Goal: Task Accomplishment & Management: Use online tool/utility

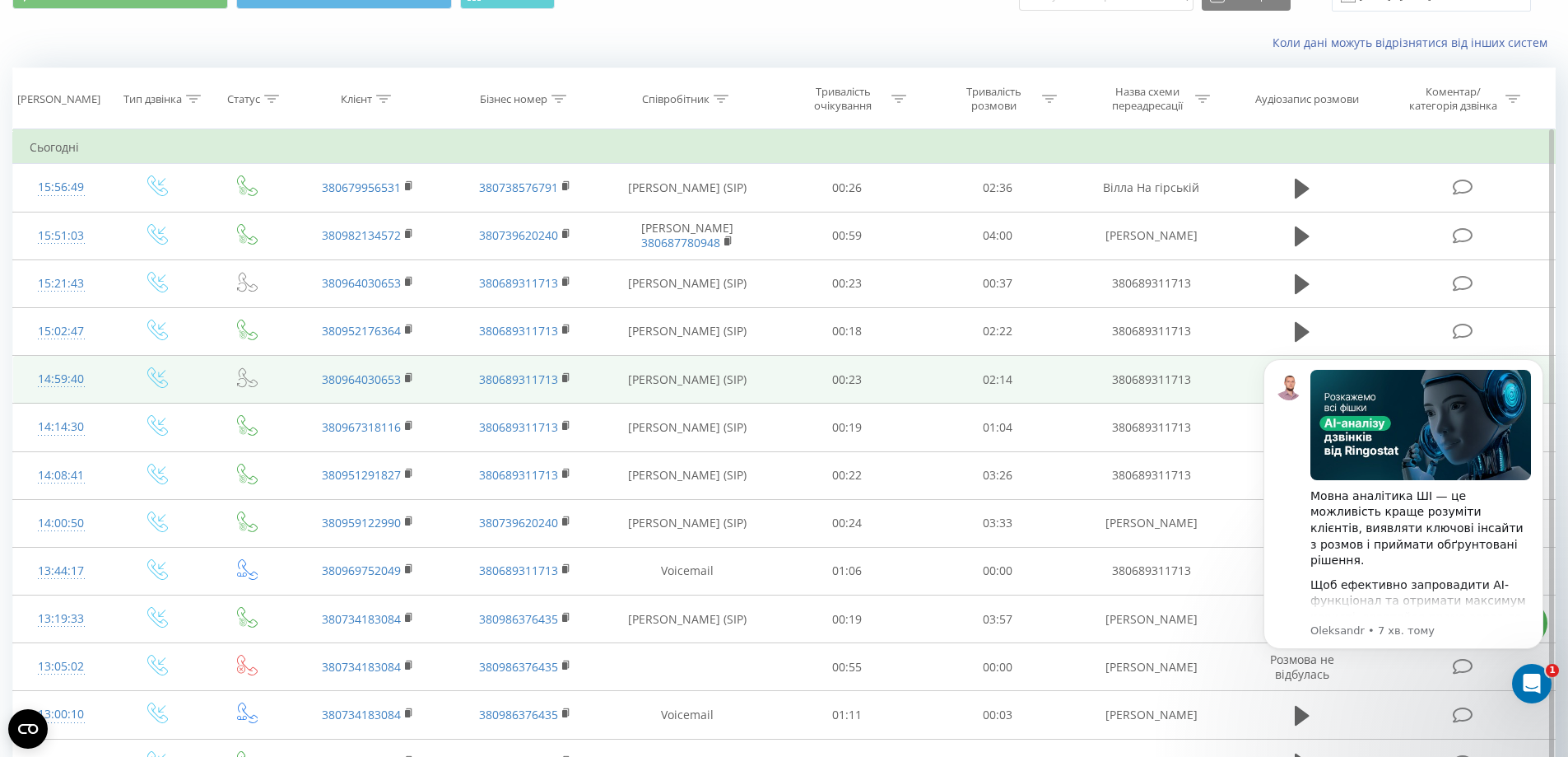
scroll to position [165, 0]
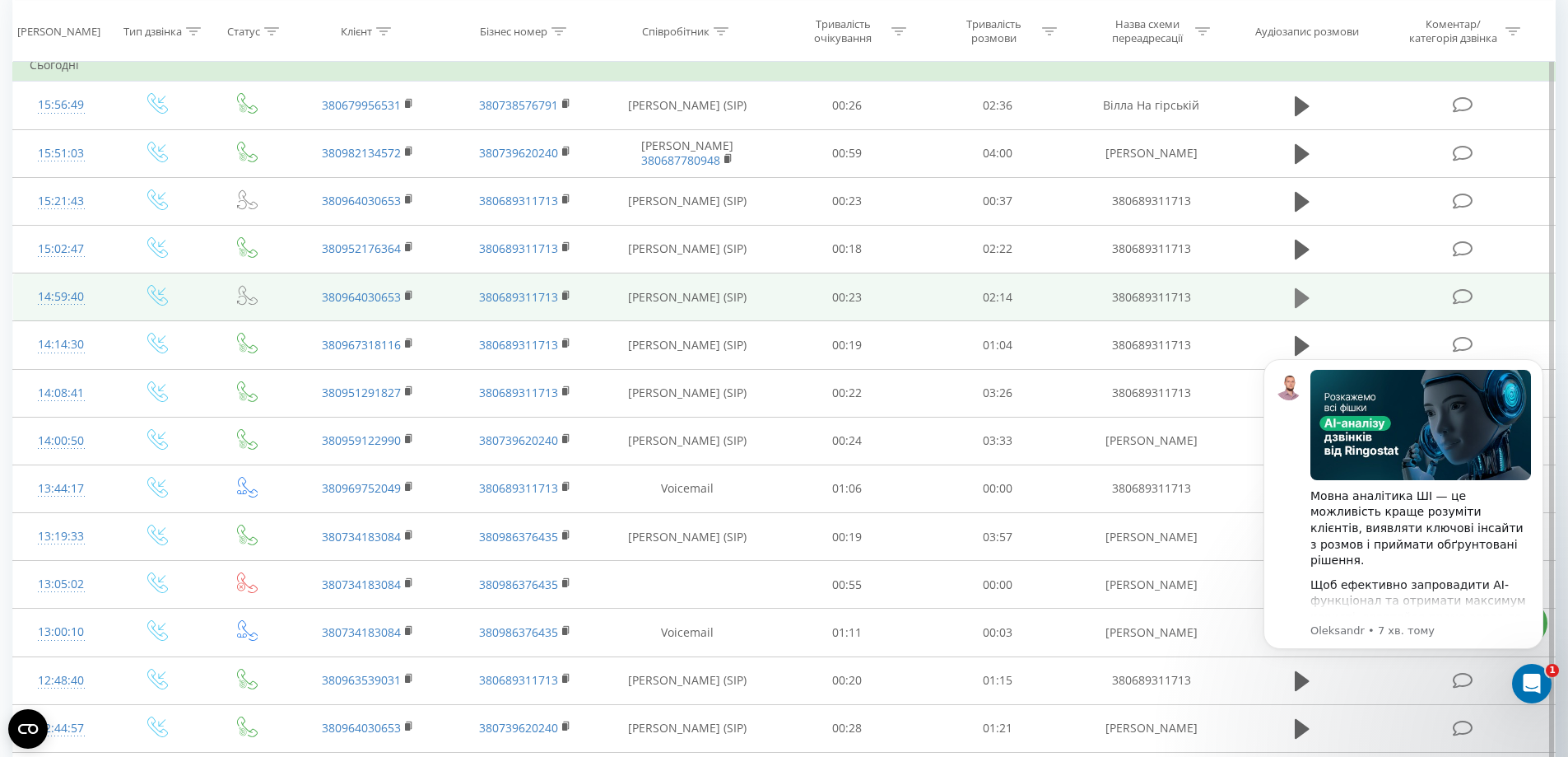
click at [1300, 298] on icon at bounding box center [1302, 297] width 15 height 19
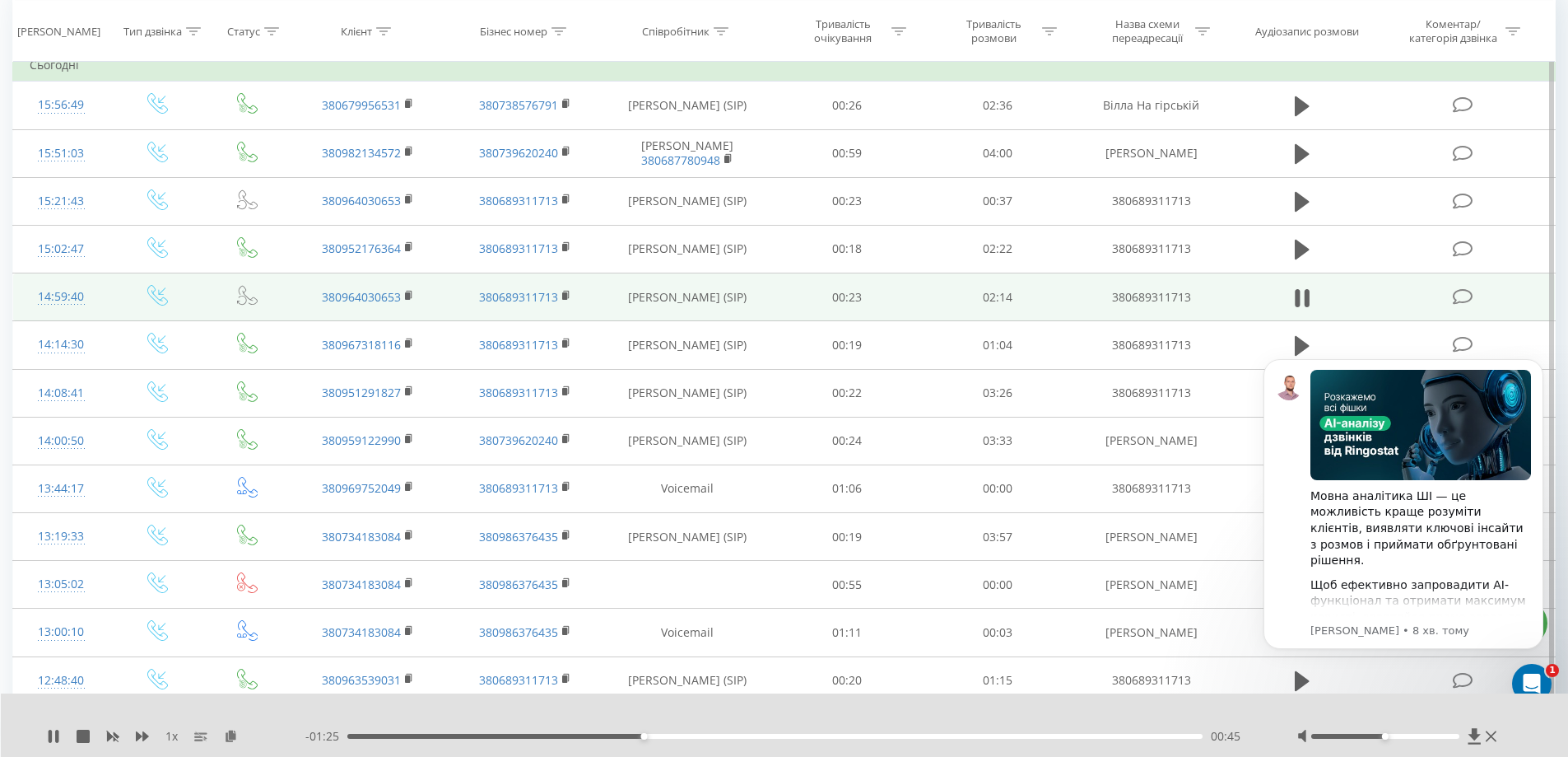
drag, startPoint x: 407, startPoint y: 295, endPoint x: 299, endPoint y: 298, distance: 108.0
click at [407, 295] on rect at bounding box center [407, 296] width 5 height 8
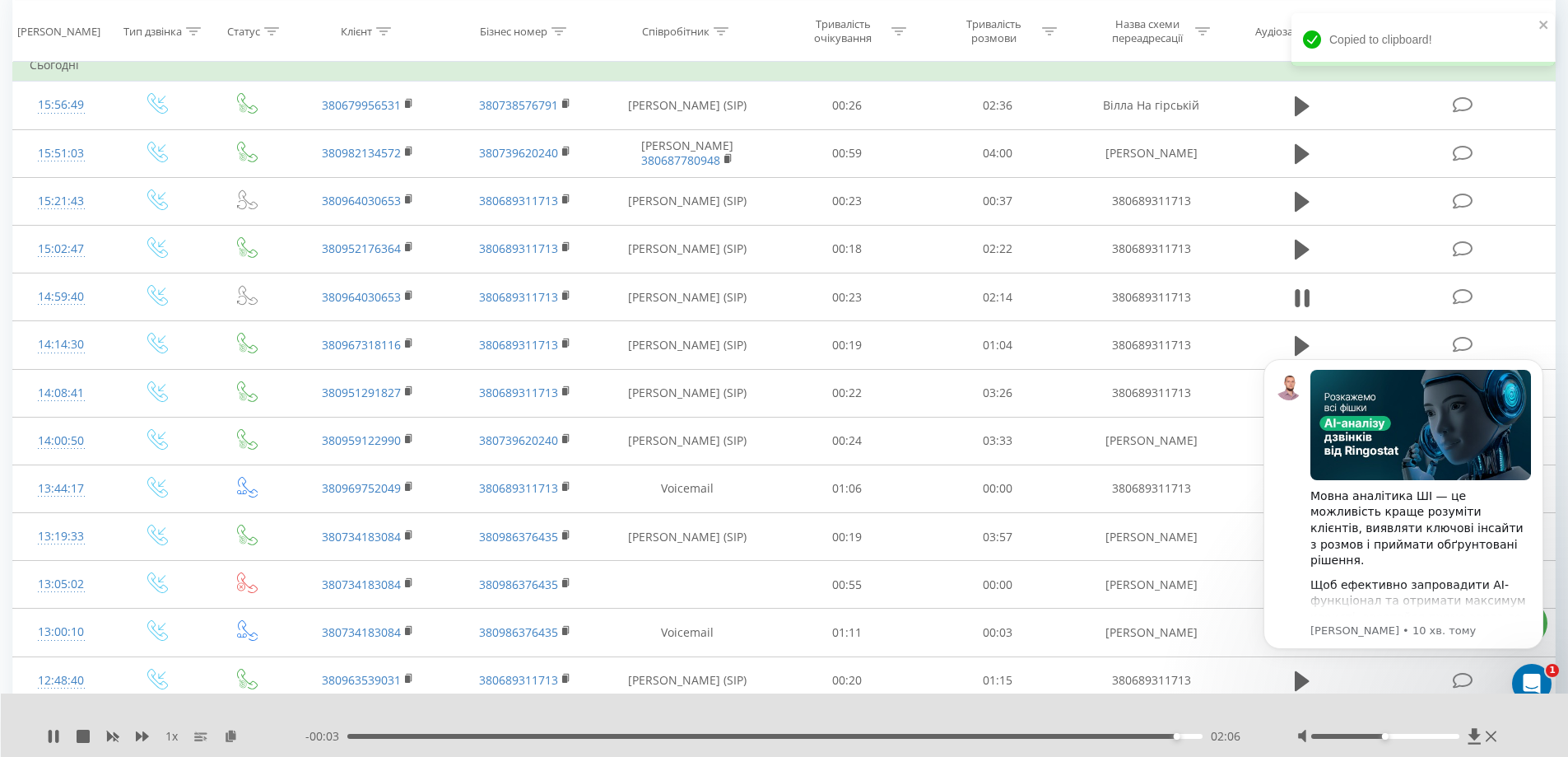
click at [678, 736] on div "02:06" at bounding box center [775, 736] width 856 height 5
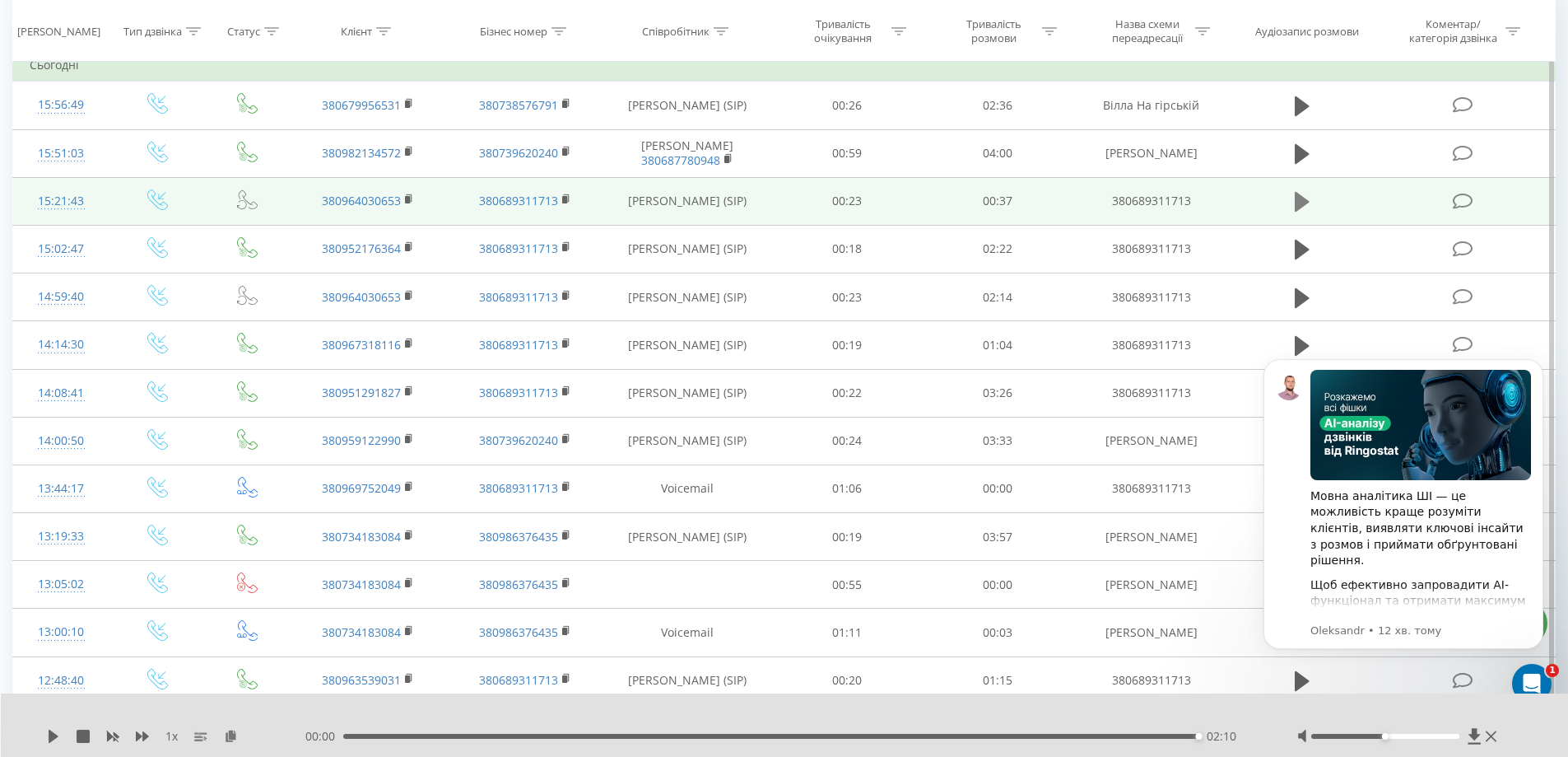
click at [1298, 198] on icon at bounding box center [1302, 202] width 15 height 19
click at [696, 737] on div "00:25" at bounding box center [775, 736] width 856 height 5
